Goal: Task Accomplishment & Management: Manage account settings

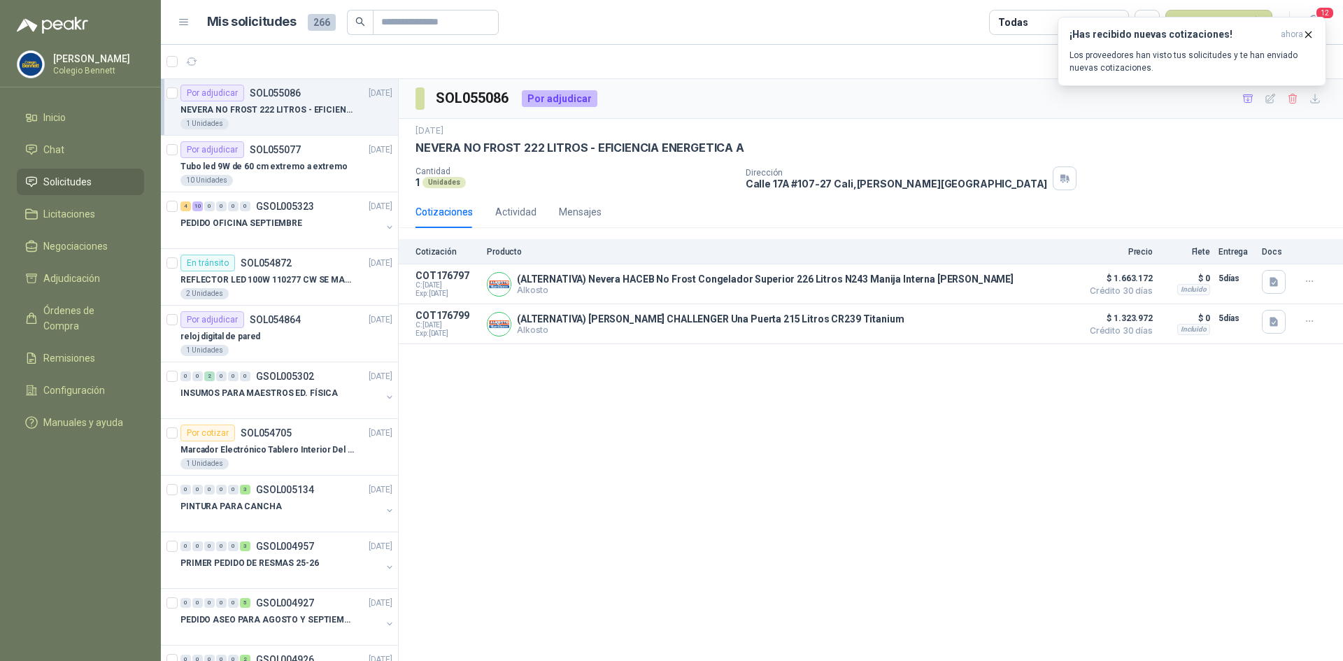
click at [290, 108] on p "NEVERA NO FROST 222 LITROS - EFICIENCIA ENERGETICA A" at bounding box center [268, 110] width 174 height 13
click at [277, 158] on div "Tubo led 9W de 60 cm extremo a extremo" at bounding box center [287, 166] width 212 height 17
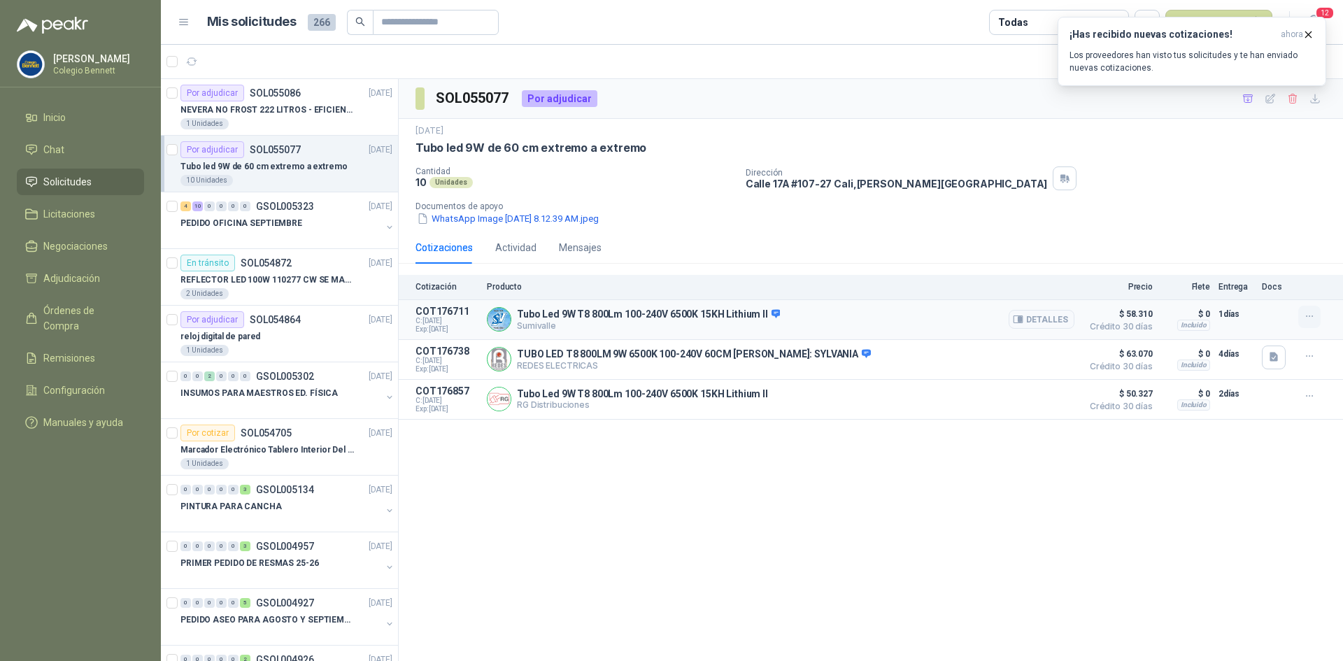
click at [1309, 313] on icon "button" at bounding box center [1310, 317] width 12 height 12
click at [1296, 260] on button "Añadir" at bounding box center [1282, 261] width 112 height 22
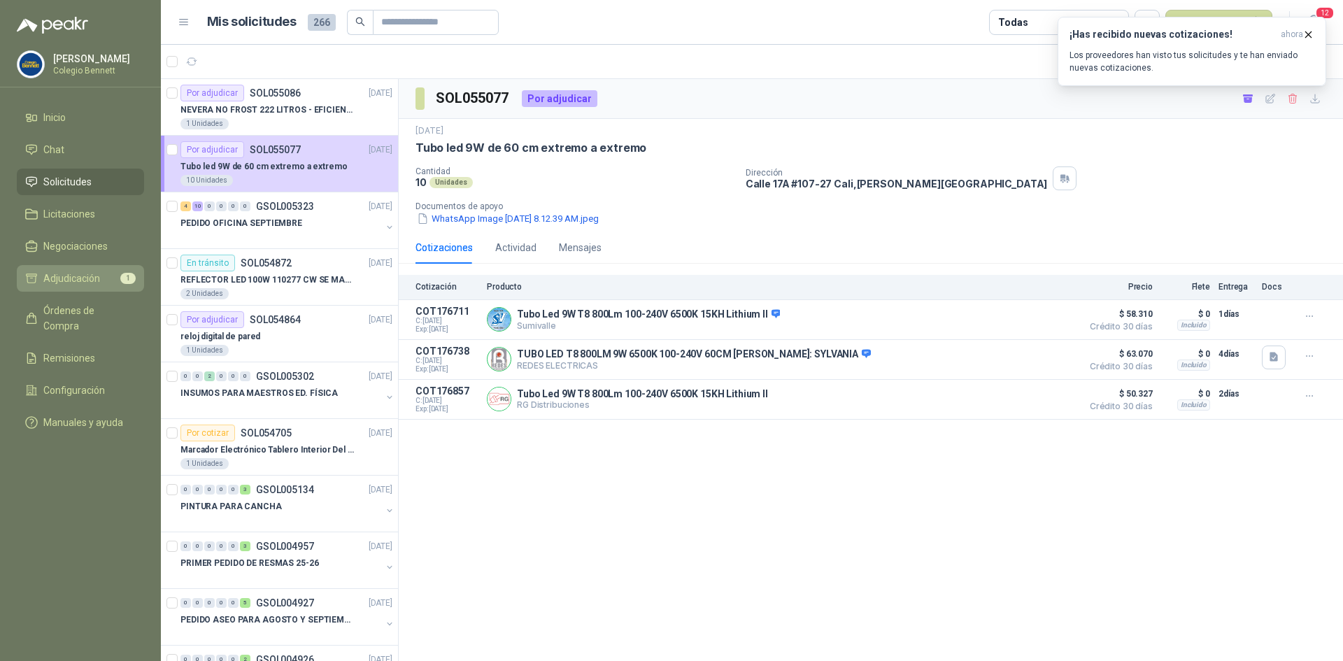
click at [73, 271] on span "Adjudicación" at bounding box center [71, 278] width 57 height 15
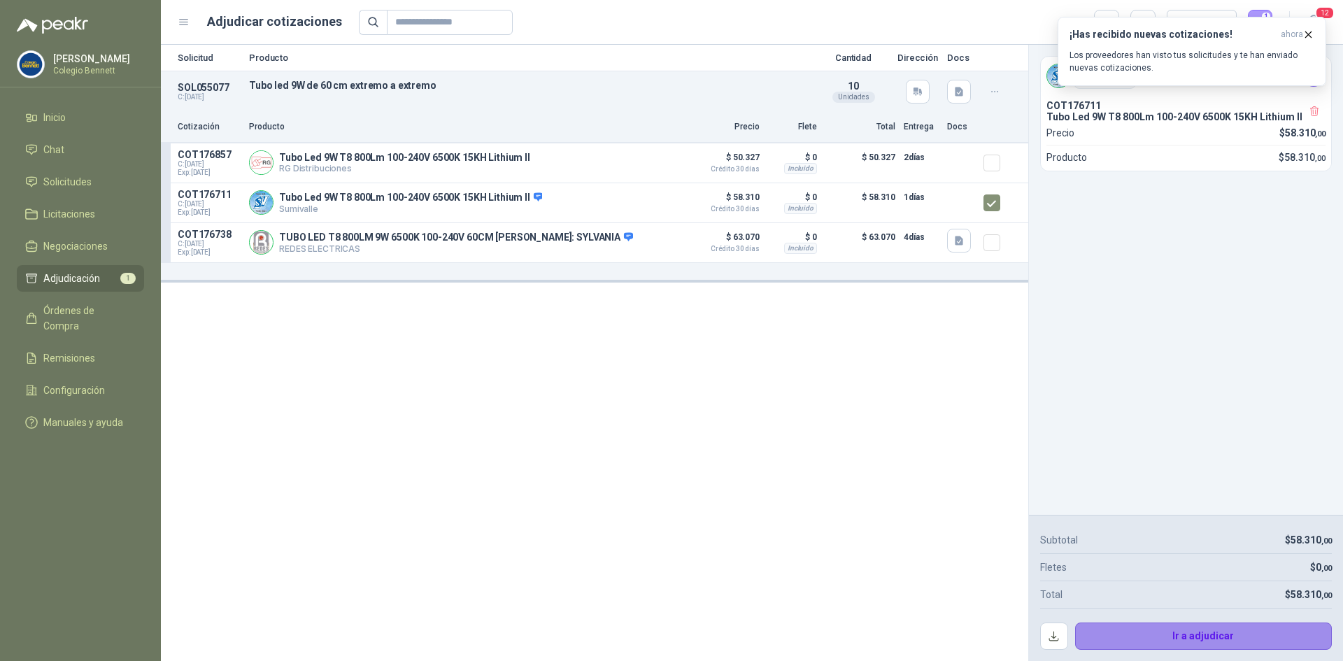
click at [1206, 635] on button "Ir a adjudicar" at bounding box center [1203, 637] width 257 height 28
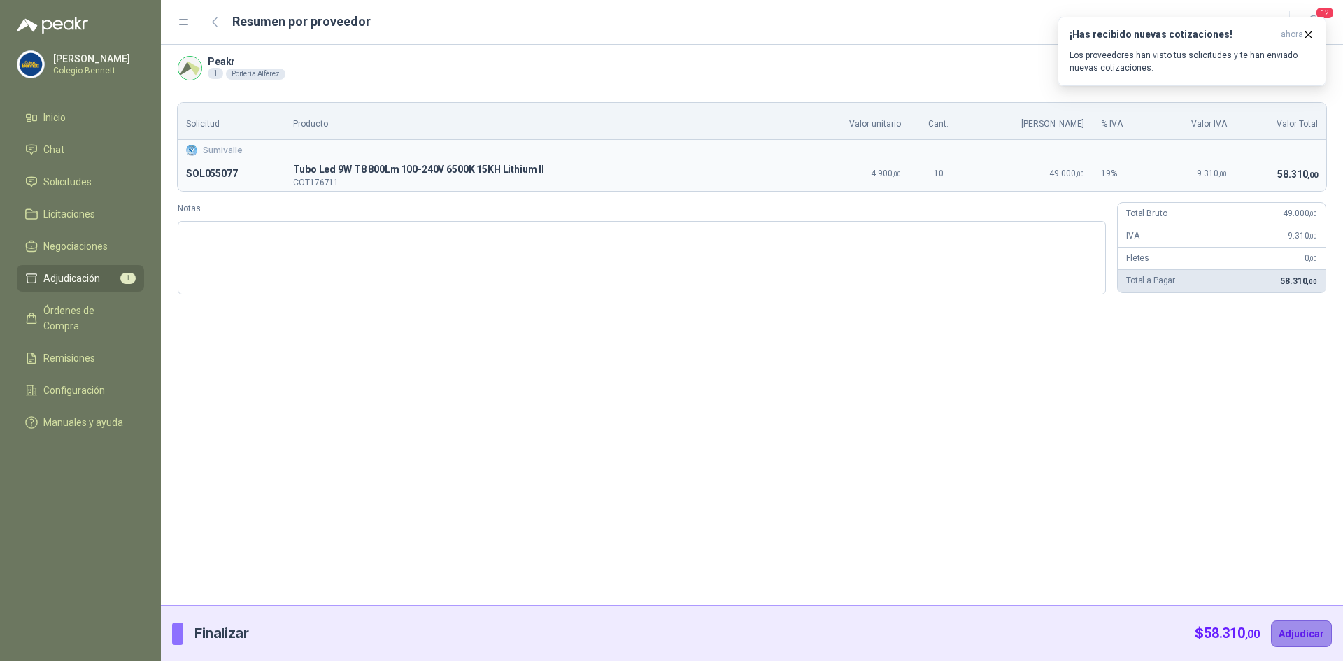
click at [1303, 635] on button "Adjudicar" at bounding box center [1301, 634] width 61 height 27
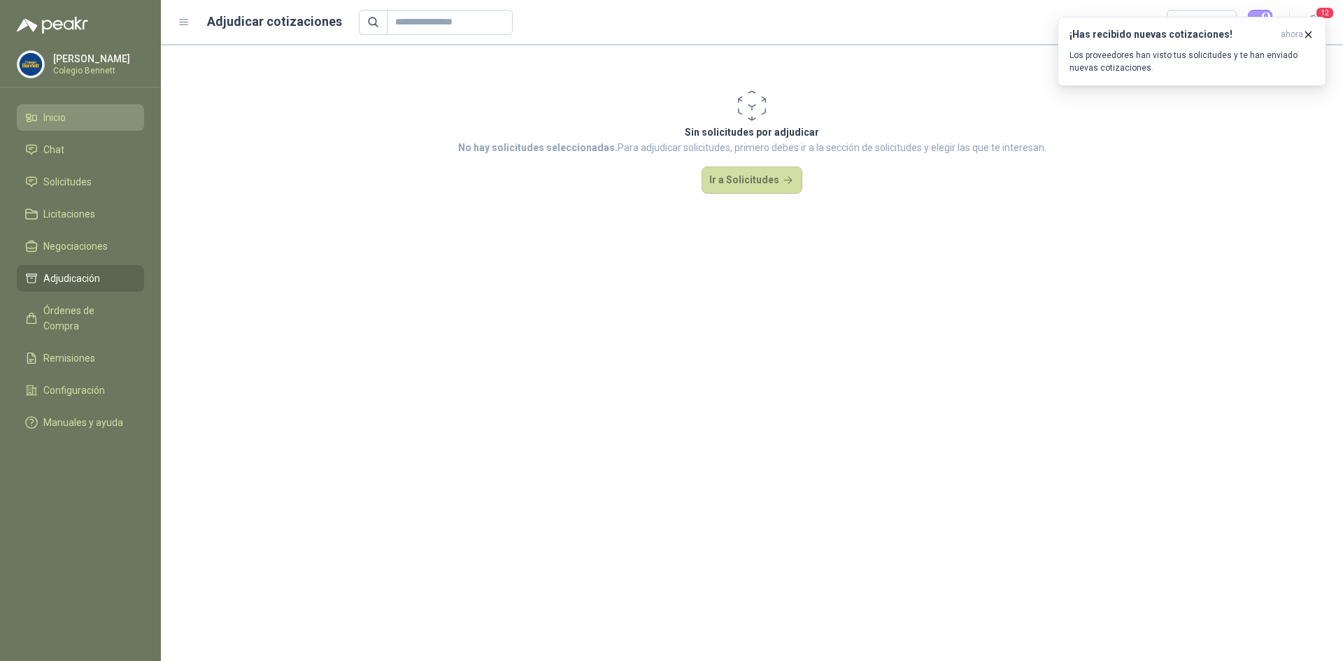
click at [66, 118] on span "Inicio" at bounding box center [54, 117] width 22 height 15
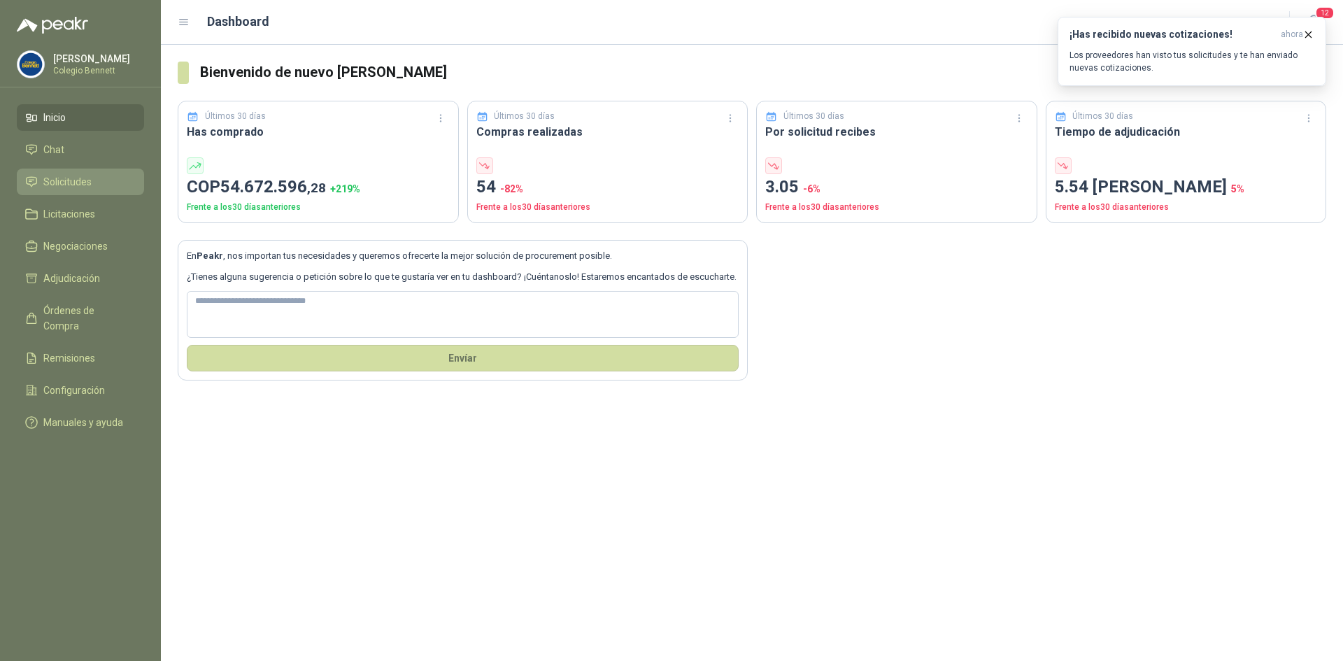
click at [51, 179] on span "Solicitudes" at bounding box center [67, 181] width 48 height 15
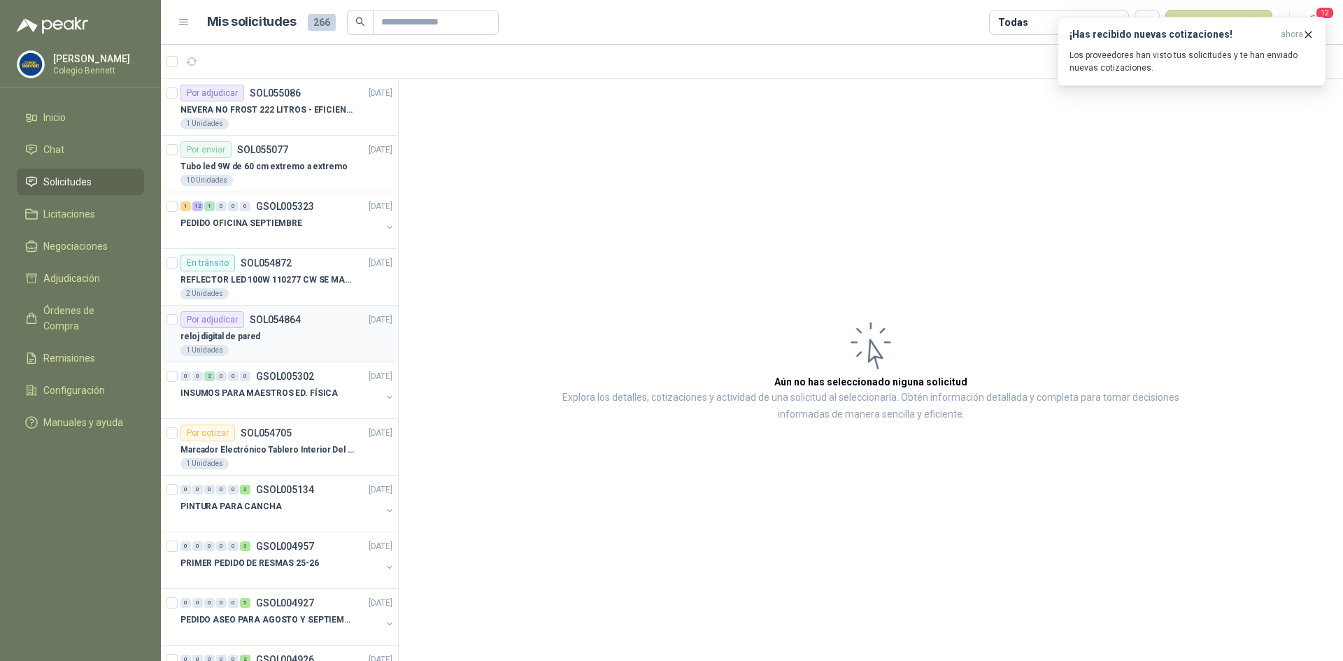
click at [323, 334] on div "reloj digital de pared" at bounding box center [287, 336] width 212 height 17
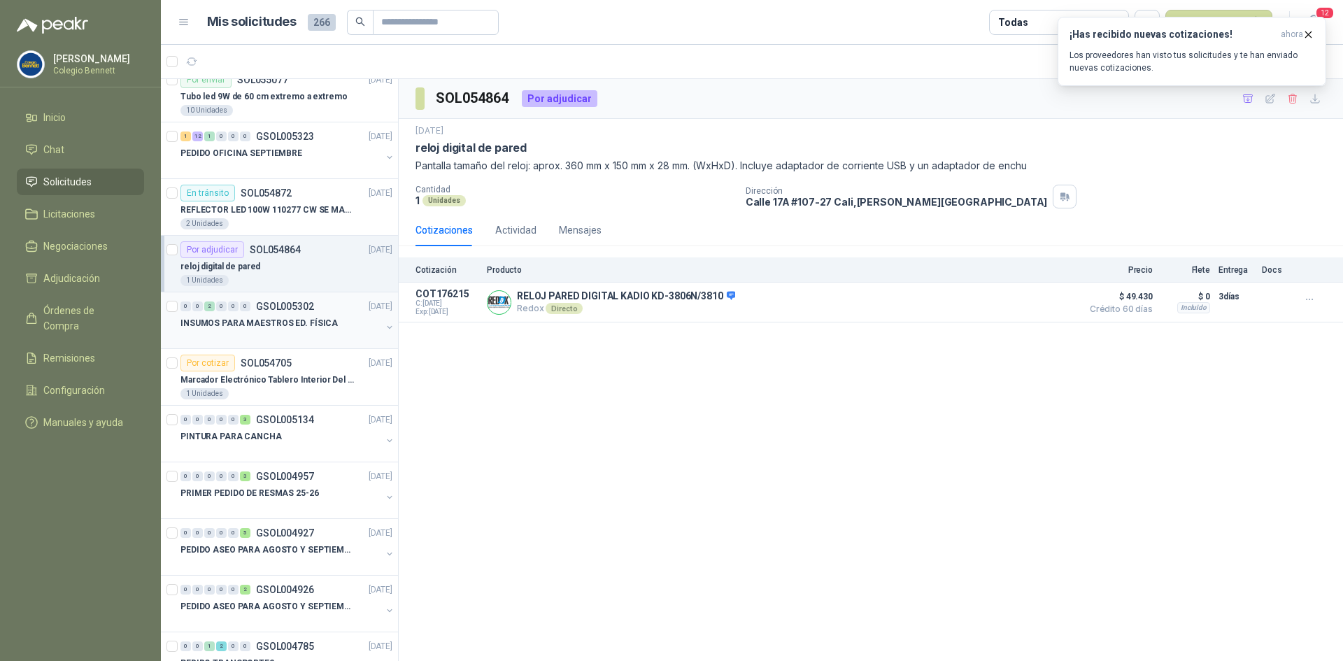
scroll to position [140, 0]
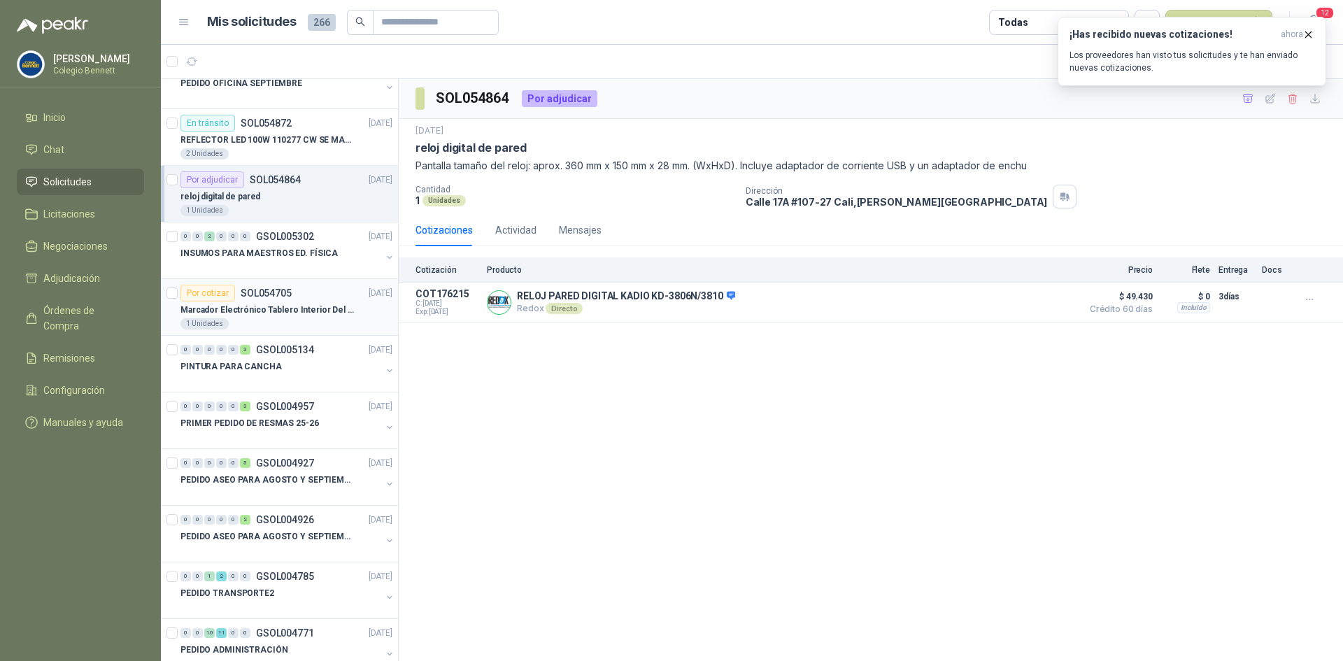
click at [302, 304] on p "Marcador Electrónico Tablero Interior Del Día Del Juego Para Luchar, El Balonce…" at bounding box center [268, 310] width 174 height 13
